Goal: Information Seeking & Learning: Learn about a topic

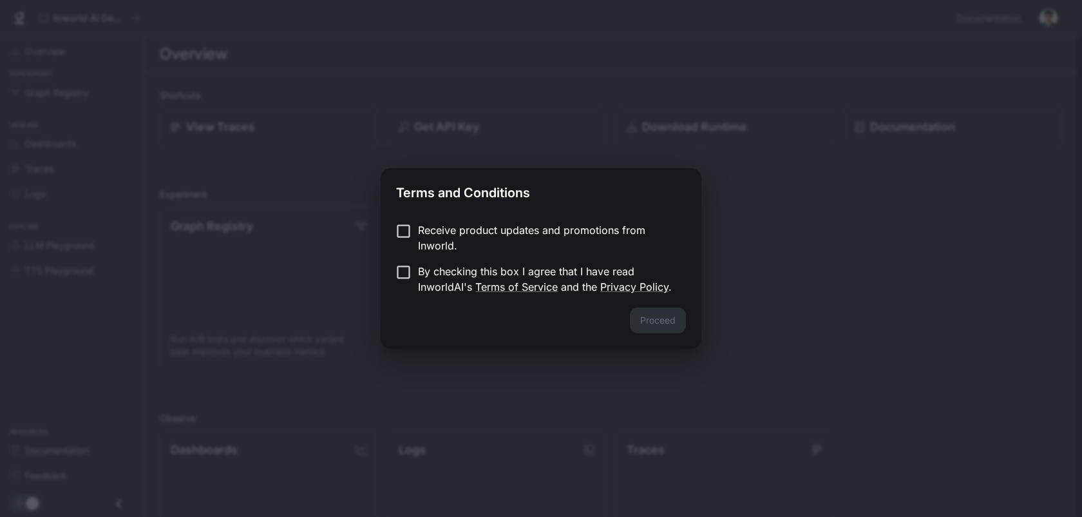
click at [513, 309] on div "Proceed" at bounding box center [541, 327] width 321 height 41
click at [661, 318] on button "Proceed" at bounding box center [658, 320] width 56 height 26
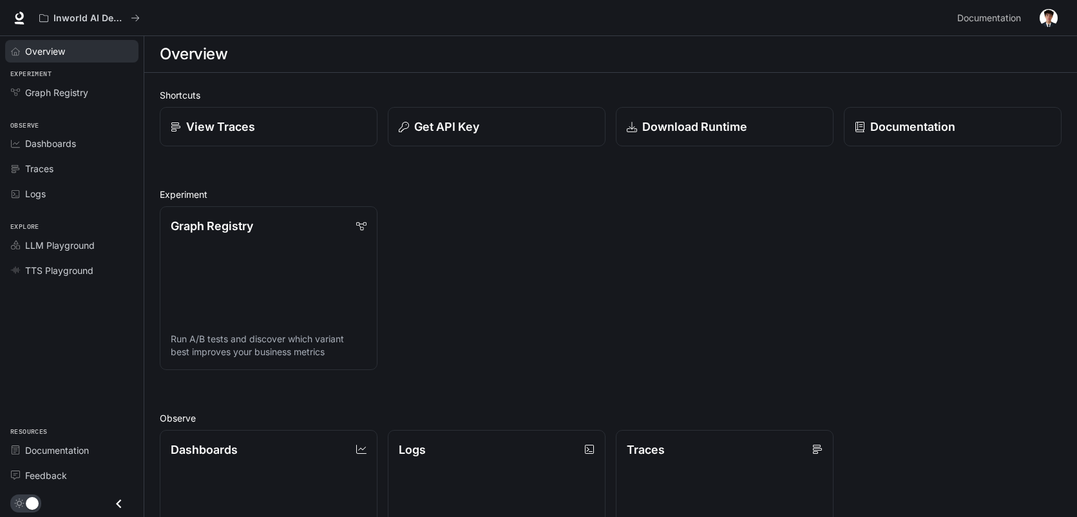
click at [74, 54] on div "Overview" at bounding box center [79, 51] width 108 height 14
click at [72, 156] on li "Traces" at bounding box center [72, 168] width 144 height 25
click at [73, 147] on span "Dashboards" at bounding box center [50, 144] width 51 height 14
click at [1005, 16] on span "Documentation" at bounding box center [989, 18] width 64 height 16
